Goal: Task Accomplishment & Management: Use online tool/utility

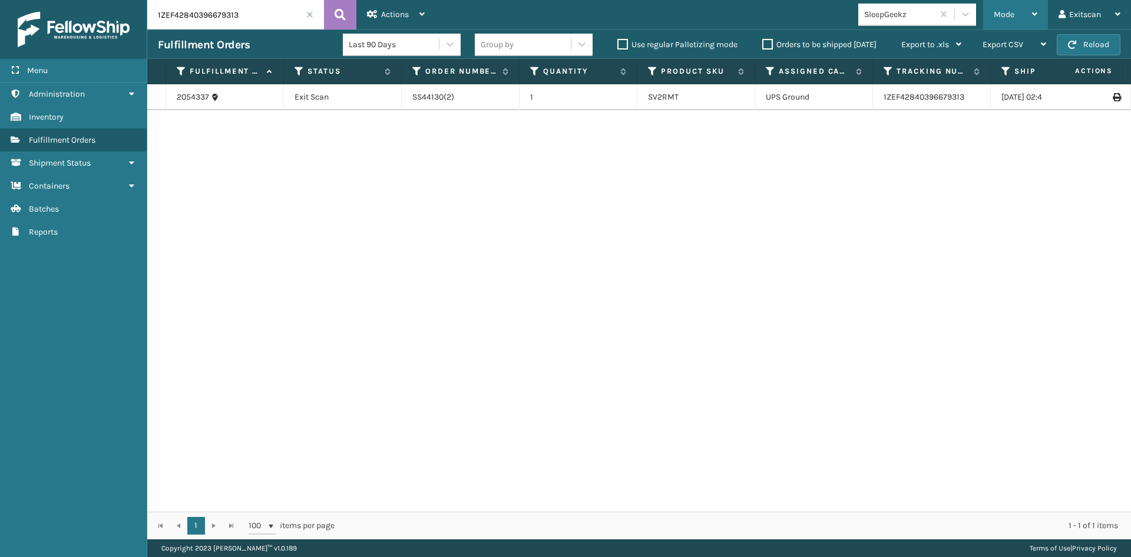
click at [994, 12] on span "Mode" at bounding box center [1004, 14] width 21 height 10
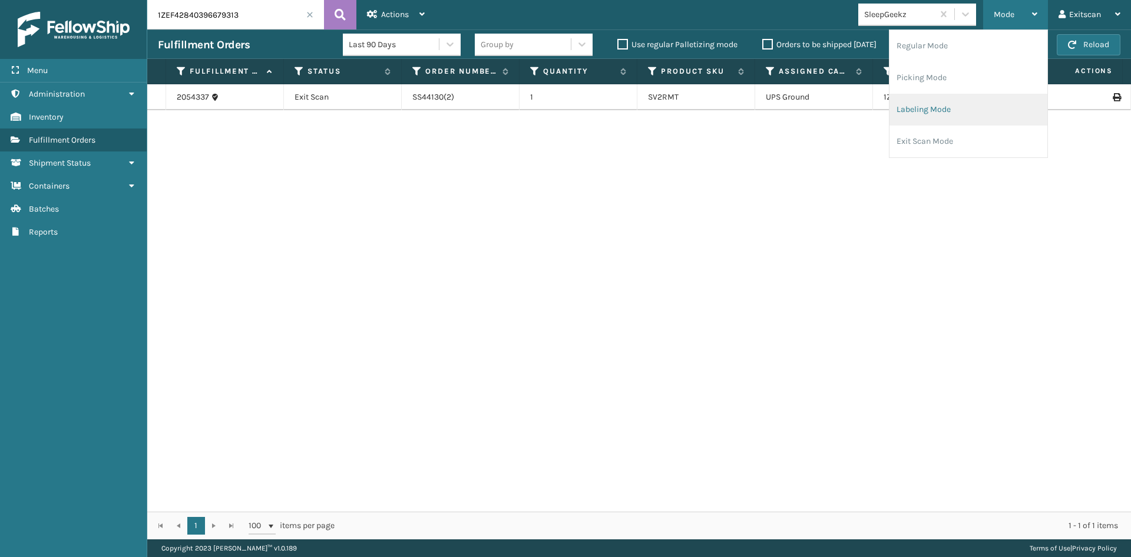
click at [934, 111] on li "Labeling Mode" at bounding box center [968, 110] width 158 height 32
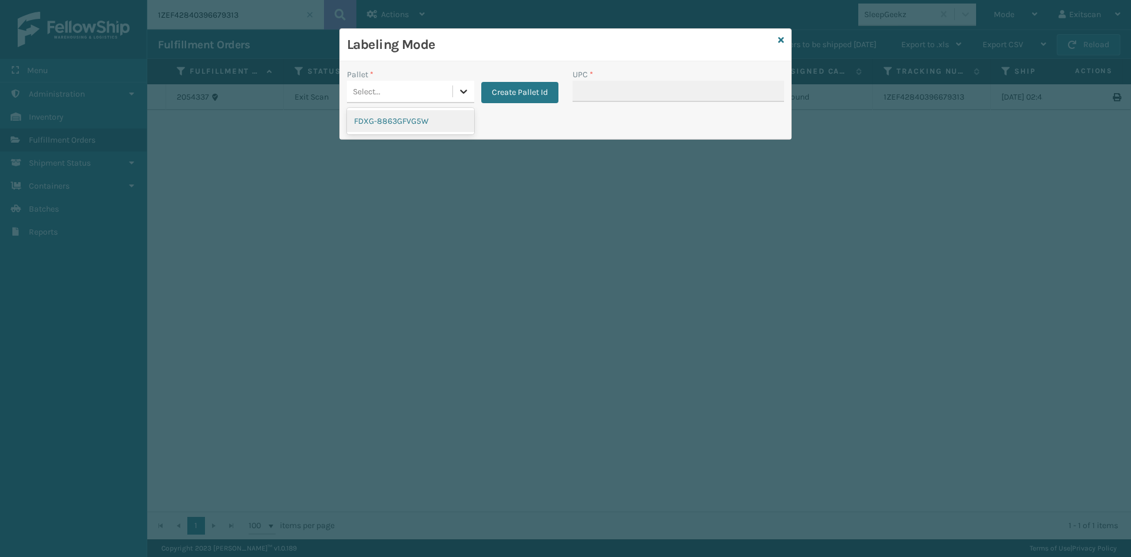
click at [467, 90] on icon at bounding box center [463, 92] width 7 height 4
click at [440, 113] on div "FDXG-8863GFVG5W" at bounding box center [410, 121] width 127 height 22
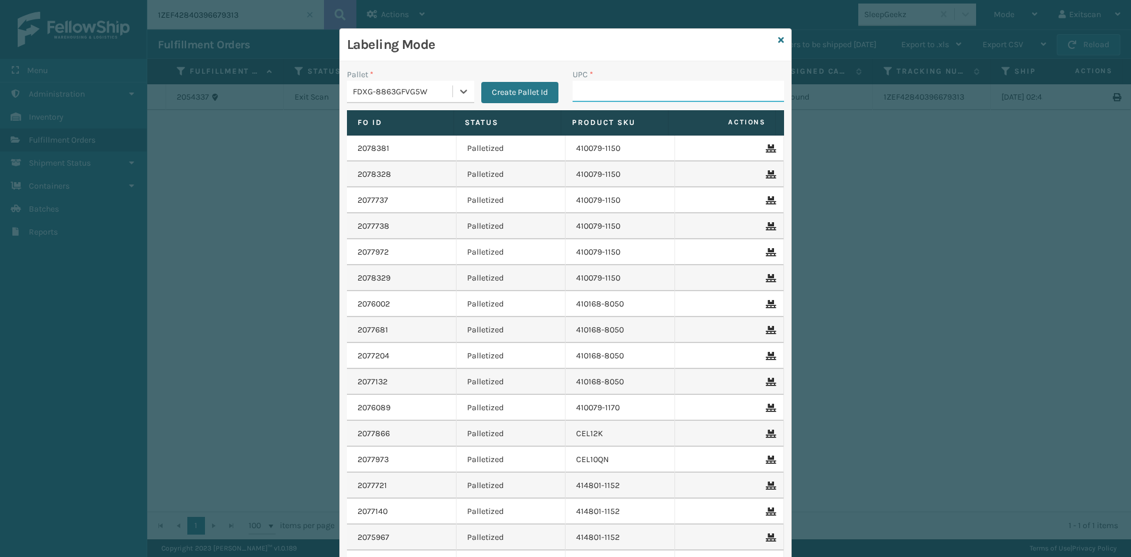
click at [628, 95] on input "UPC *" at bounding box center [678, 91] width 211 height 21
type input "GEN-HBBRKT-EK-C-H-B-A"
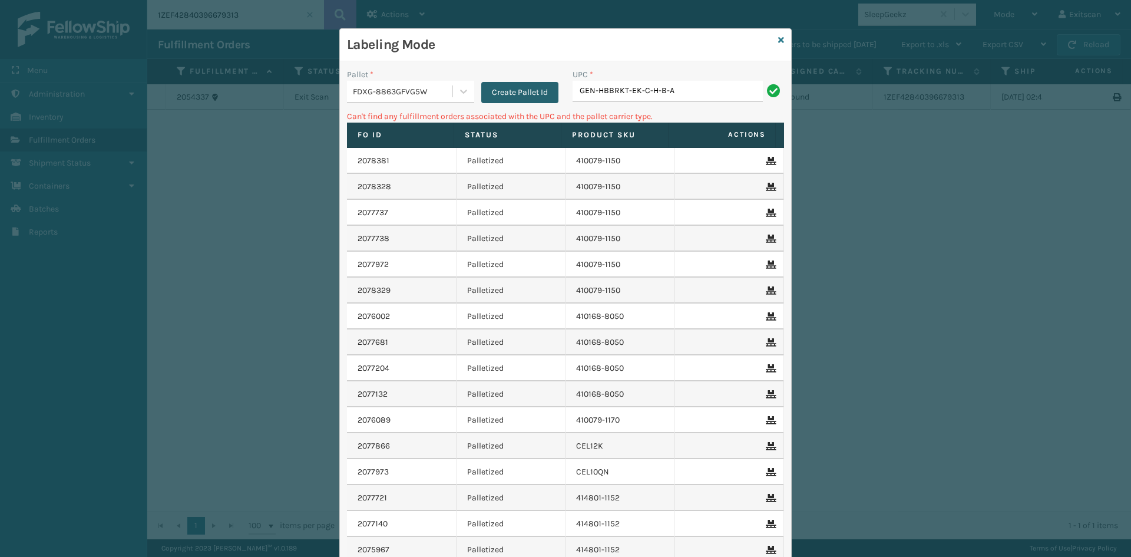
click at [512, 89] on button "Create Pallet Id" at bounding box center [519, 92] width 77 height 21
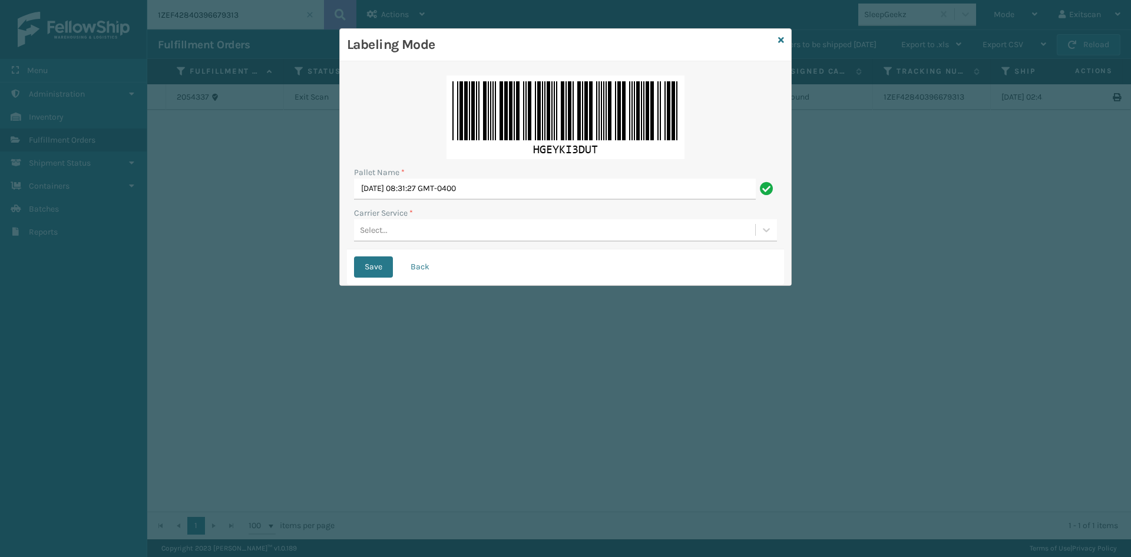
click at [416, 232] on div "Select..." at bounding box center [554, 229] width 401 height 19
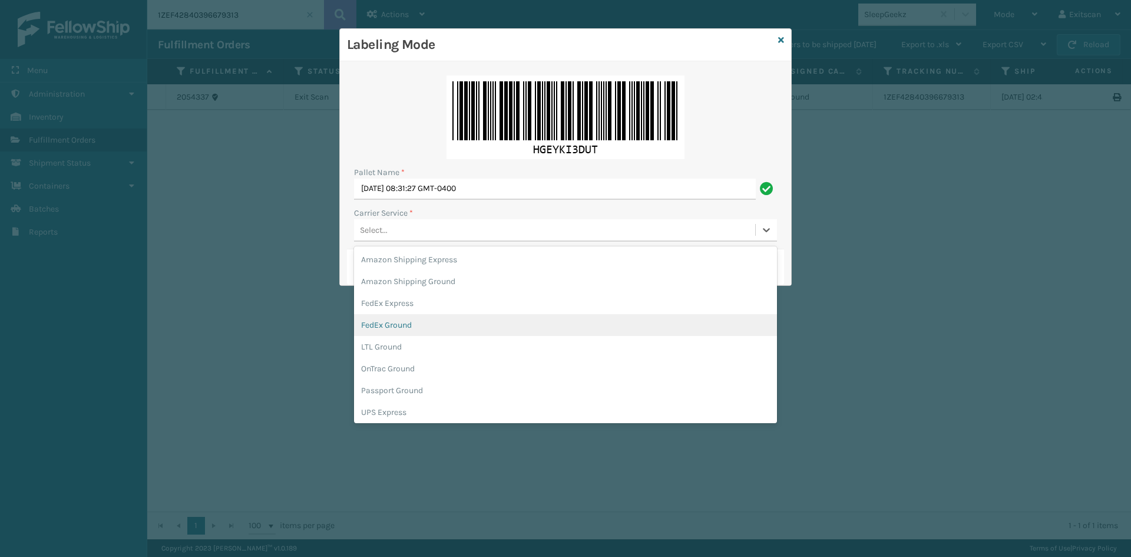
click at [426, 323] on div "FedEx Ground" at bounding box center [565, 325] width 423 height 22
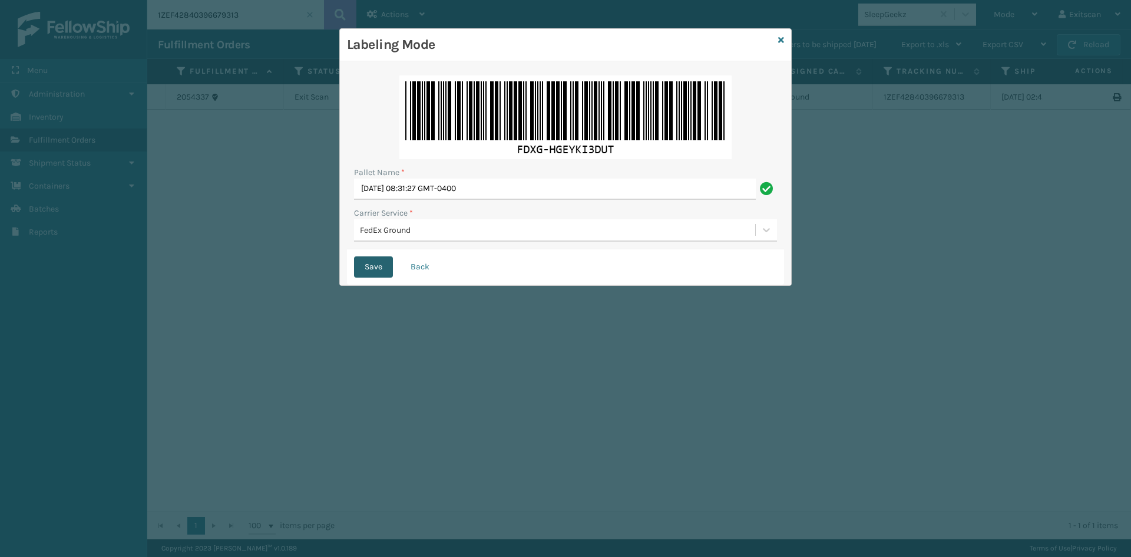
click at [371, 268] on button "Save" at bounding box center [373, 266] width 39 height 21
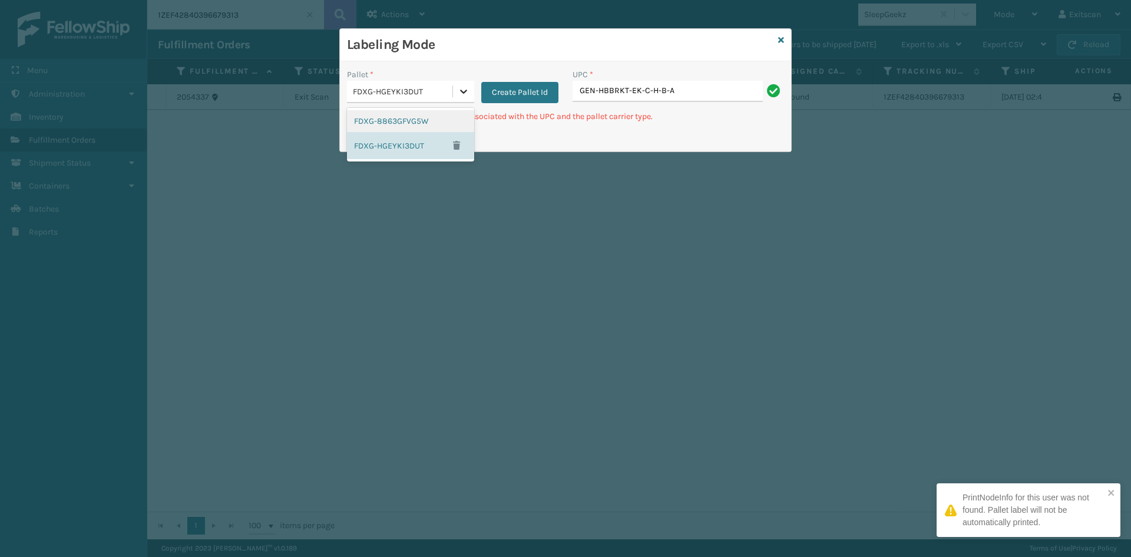
click at [465, 94] on icon at bounding box center [464, 91] width 12 height 12
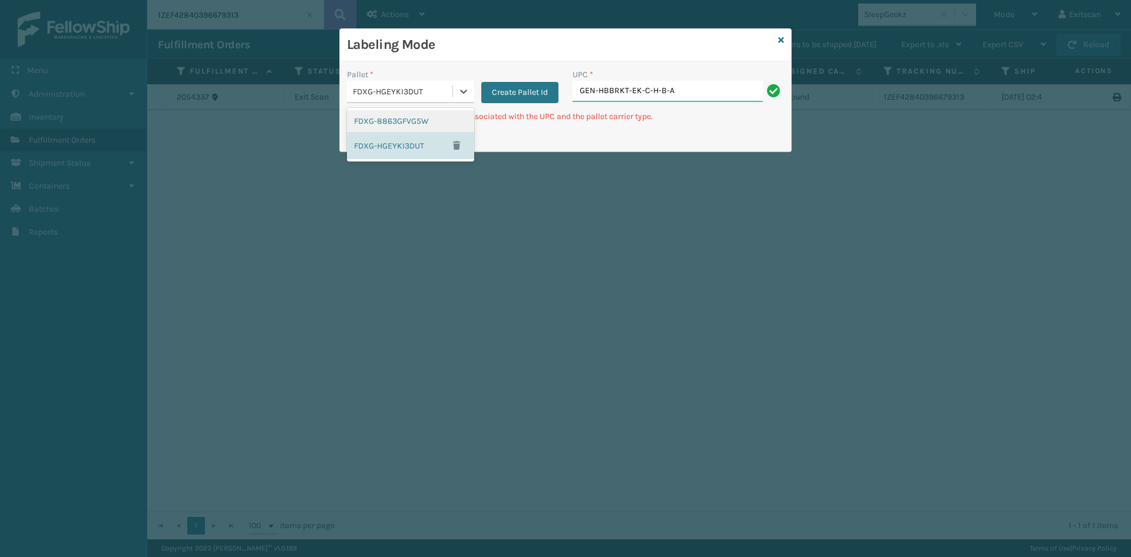
click at [712, 93] on input "GEN-HBBRKT-EK-C-H-B-A" at bounding box center [668, 91] width 190 height 21
click at [434, 89] on div "FDXG-HGEYKI3DUT" at bounding box center [403, 91] width 101 height 12
click at [687, 89] on input "GEN-HBBRKT-EK-C-H-B-A" at bounding box center [668, 91] width 190 height 21
type input "G"
type input "GEN-MPT-K-TC-W"
